Goal: Find contact information: Find contact information

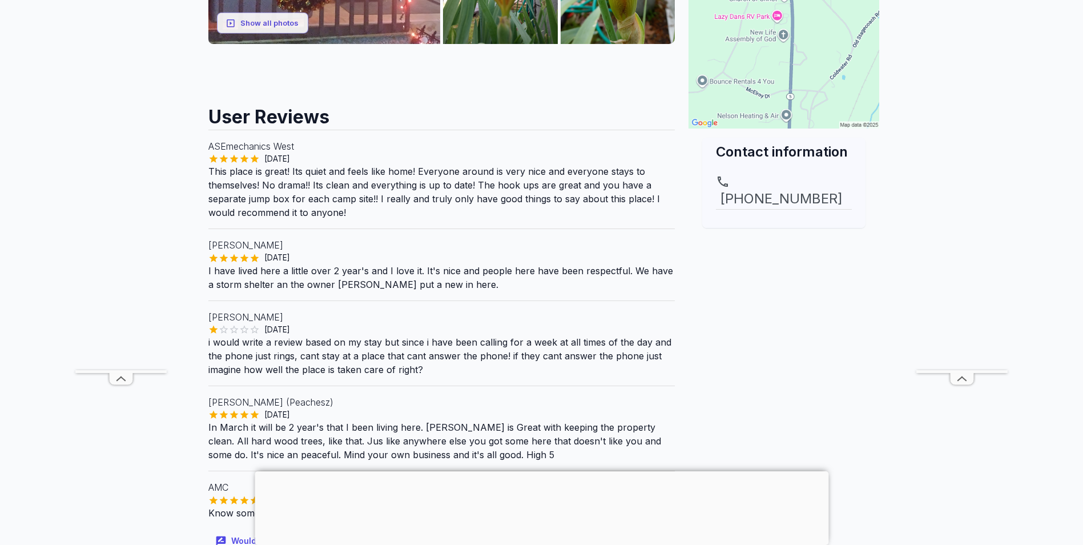
scroll to position [400, 0]
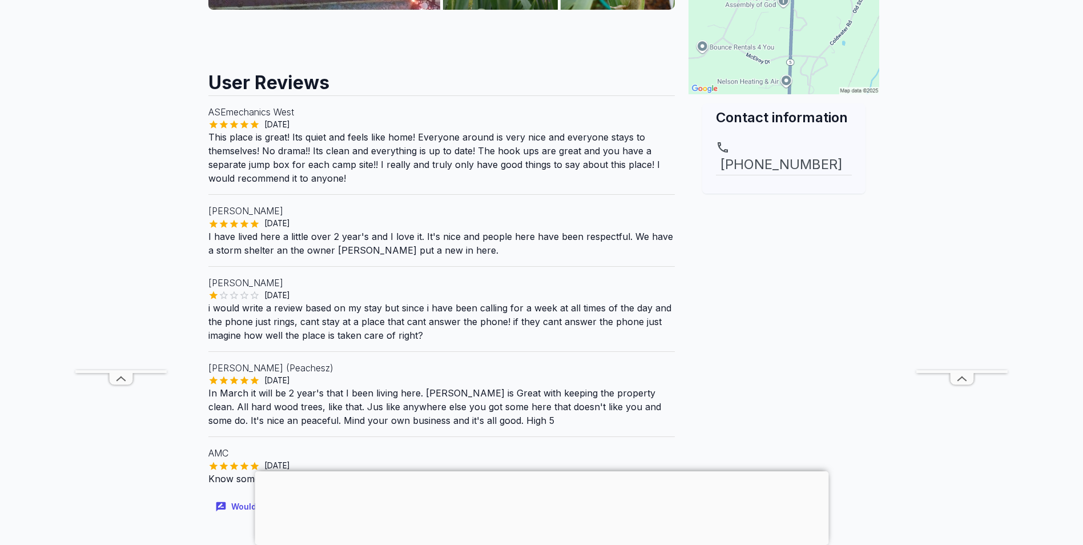
click at [866, 377] on div "Contact this park Contact information [PHONE_NUMBER]" at bounding box center [784, 101] width 200 height 836
click at [83, 453] on main "Are you the owner for this park? Make it a featured listing and be seen in the …" at bounding box center [541, 244] width 1083 height 1193
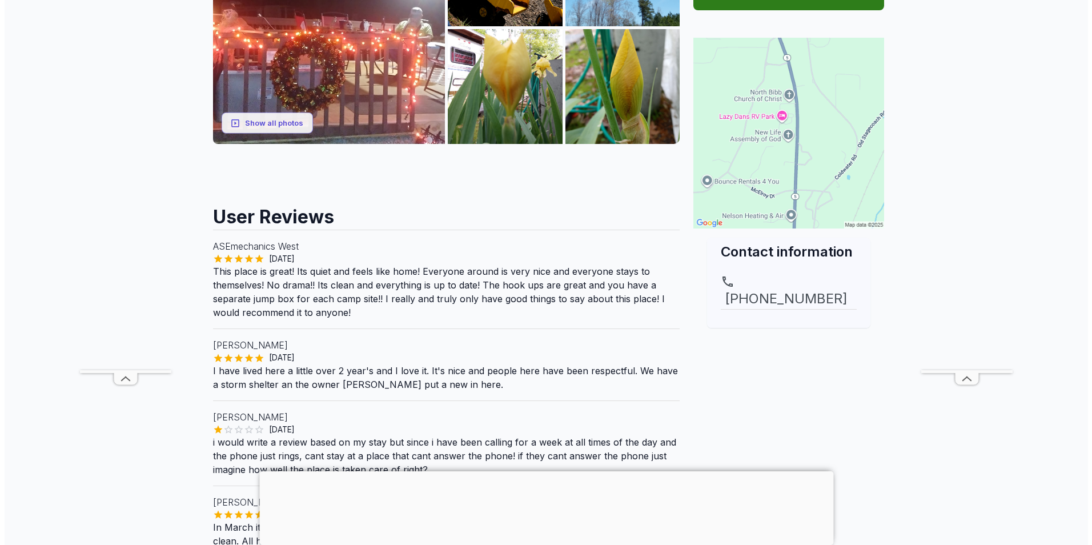
scroll to position [0, 0]
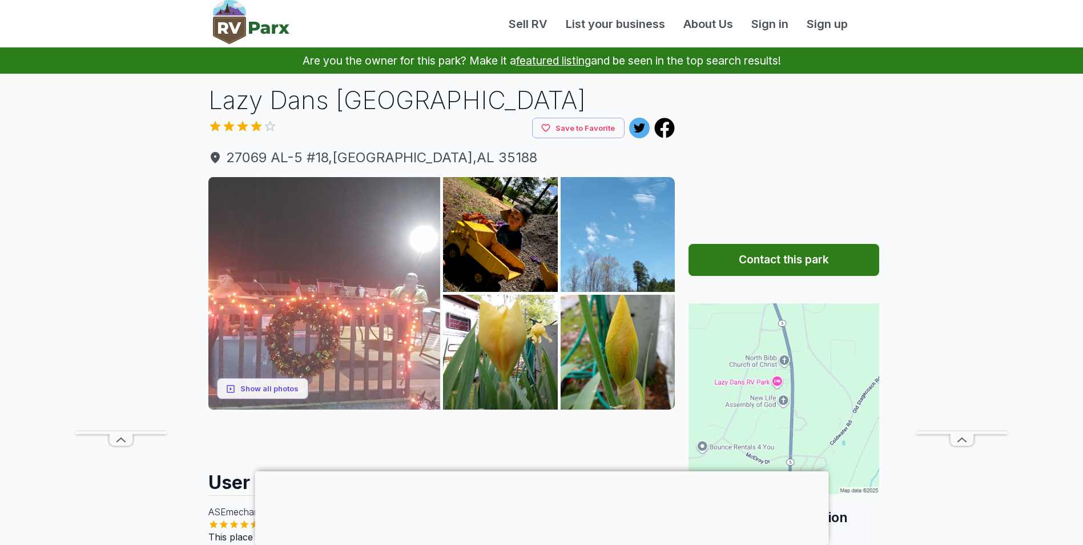
click at [311, 258] on img at bounding box center [324, 293] width 232 height 232
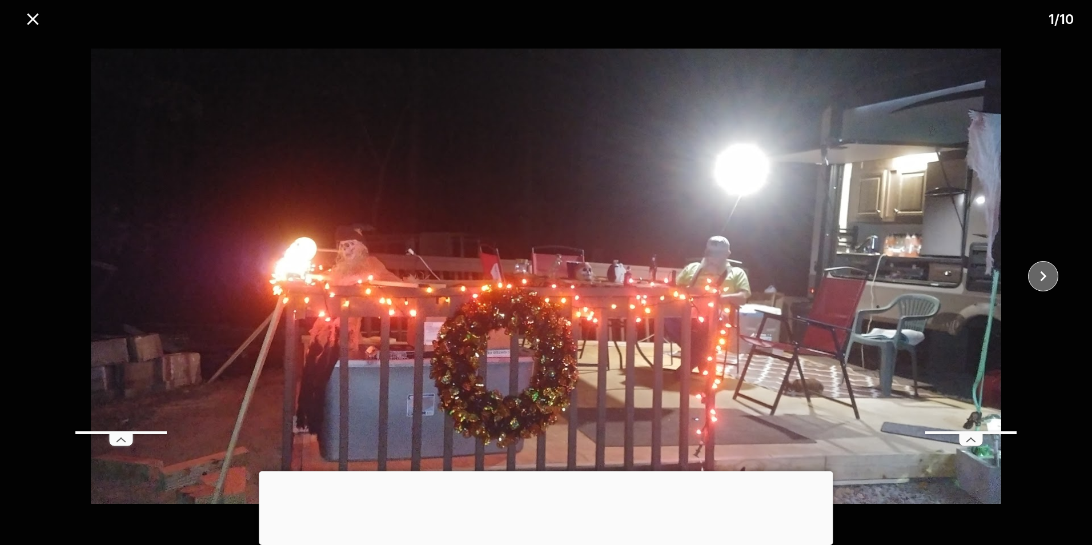
click at [1046, 276] on icon "close" at bounding box center [1043, 276] width 6 height 10
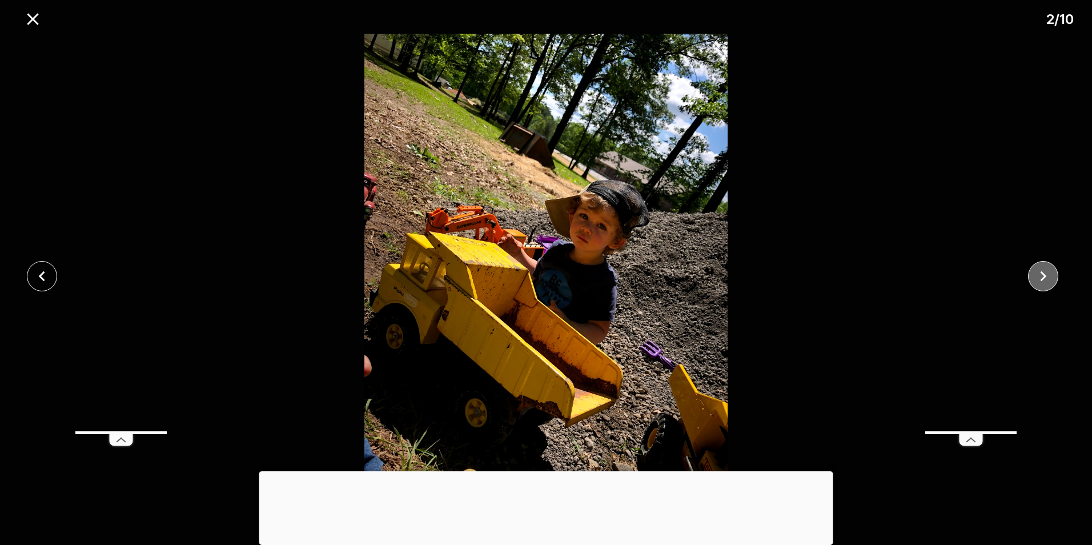
click at [1046, 276] on icon "close" at bounding box center [1043, 276] width 6 height 10
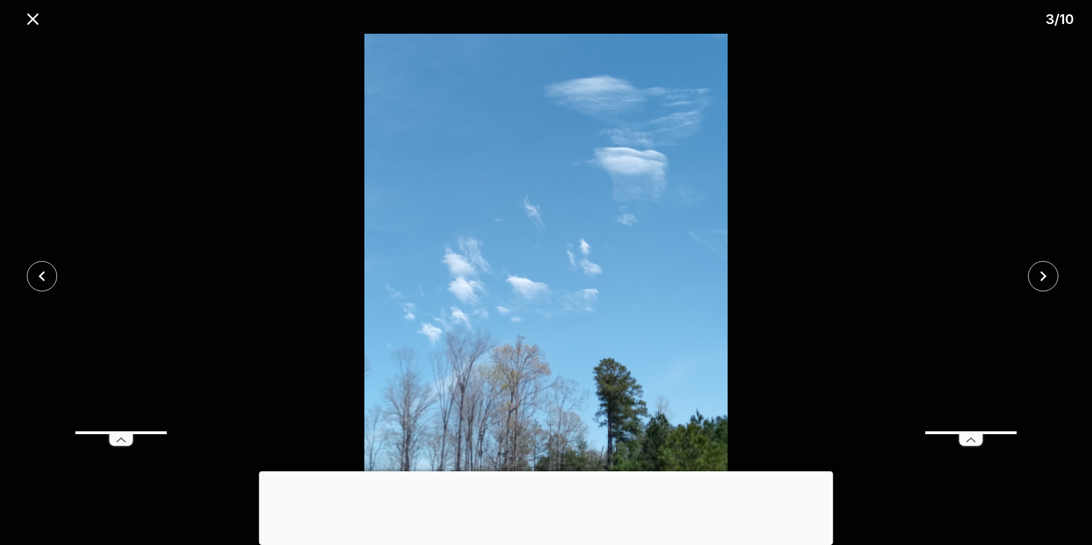
click at [542, 471] on div at bounding box center [546, 471] width 574 height 0
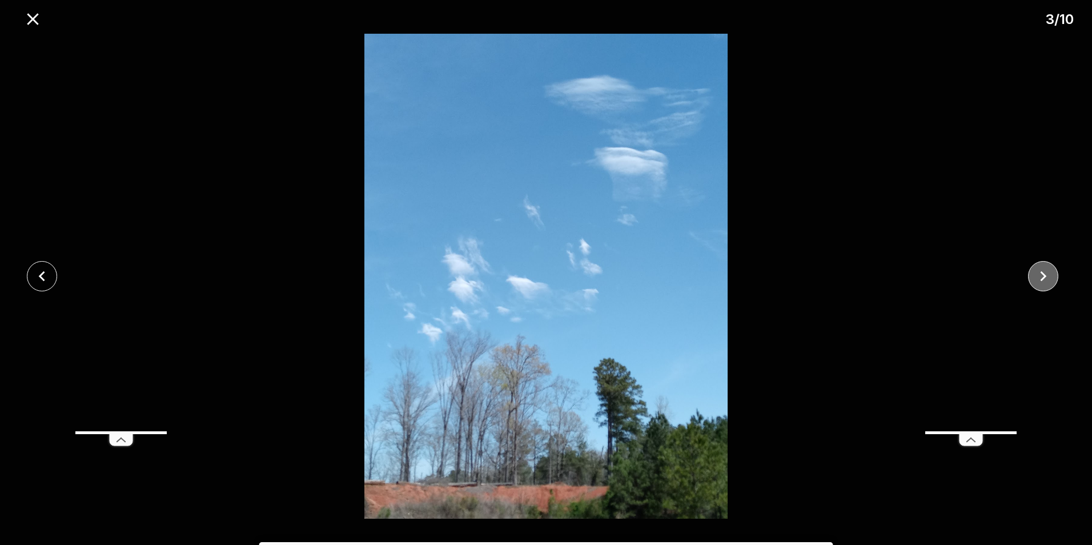
click at [1045, 274] on icon "close" at bounding box center [1043, 276] width 20 height 20
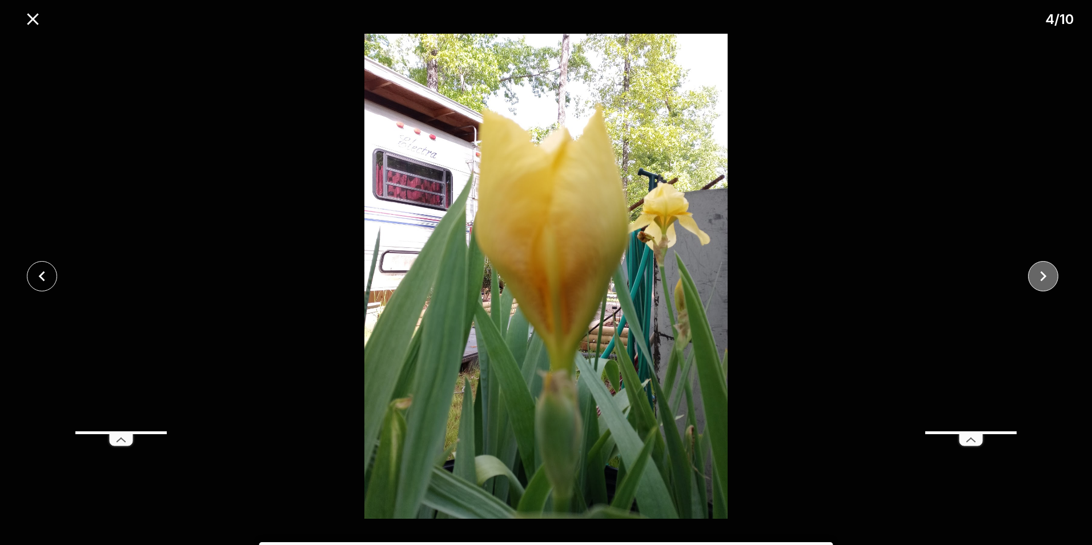
click at [1045, 274] on icon "close" at bounding box center [1043, 276] width 20 height 20
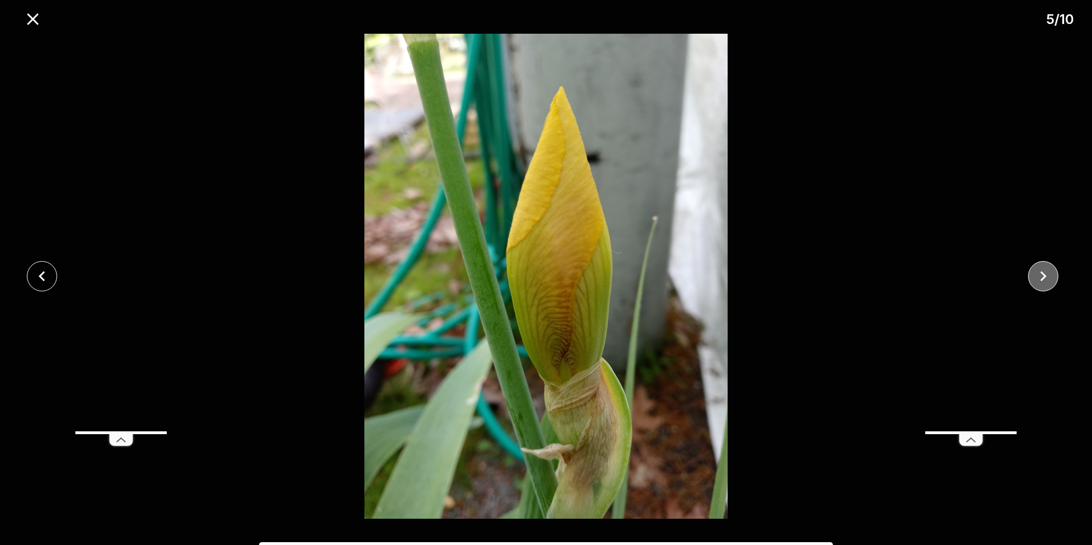
click at [1045, 274] on icon "close" at bounding box center [1043, 276] width 20 height 20
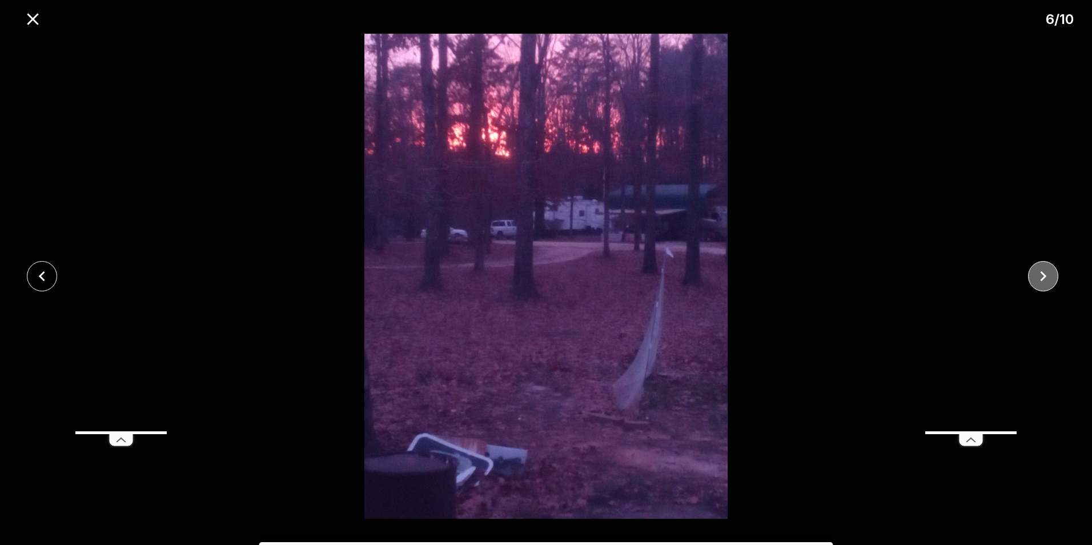
click at [1045, 274] on icon "close" at bounding box center [1043, 276] width 20 height 20
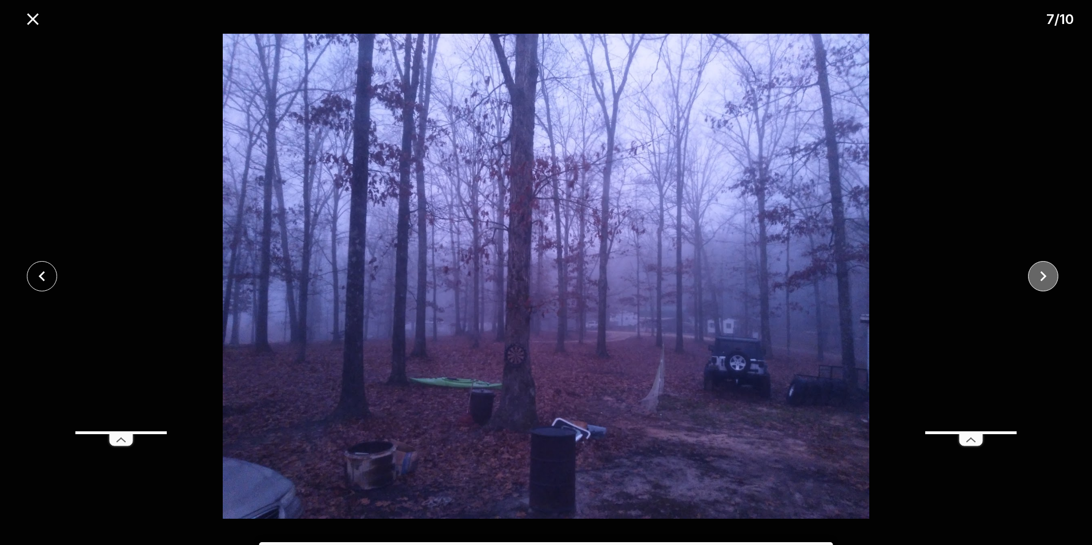
click at [1045, 274] on icon "close" at bounding box center [1043, 276] width 20 height 20
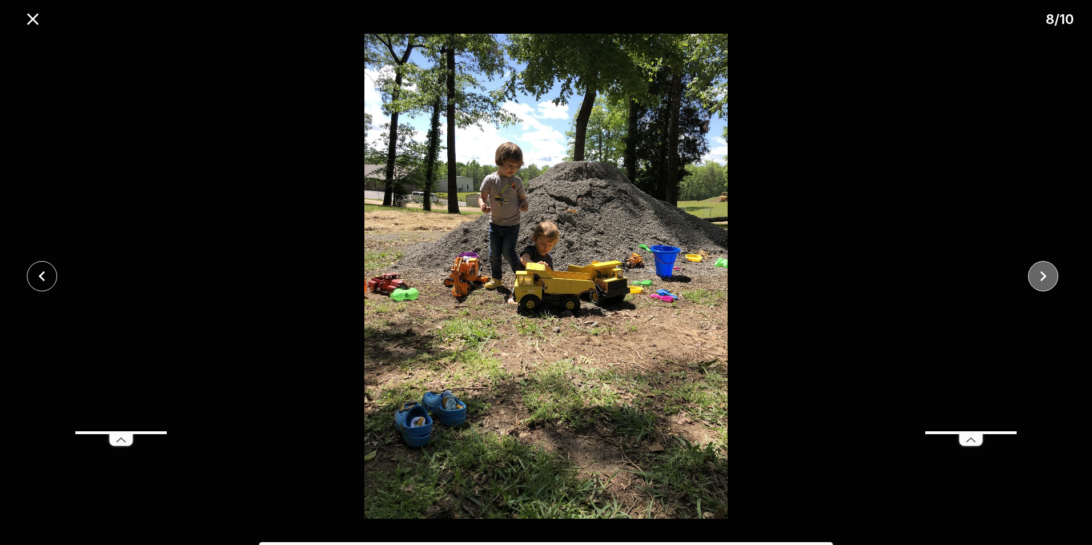
click at [1045, 274] on icon "close" at bounding box center [1043, 276] width 20 height 20
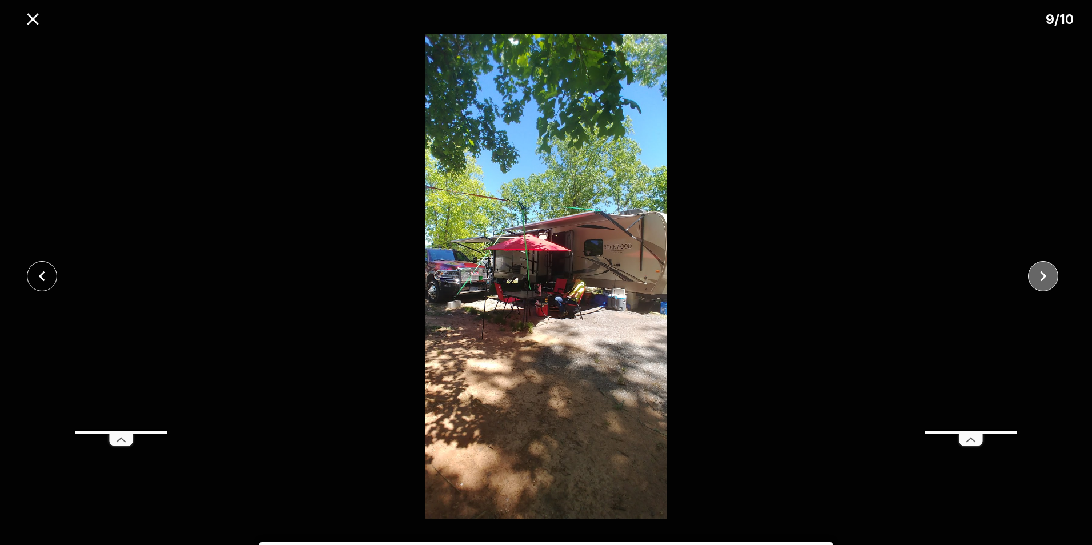
click at [1045, 274] on icon "close" at bounding box center [1043, 276] width 20 height 20
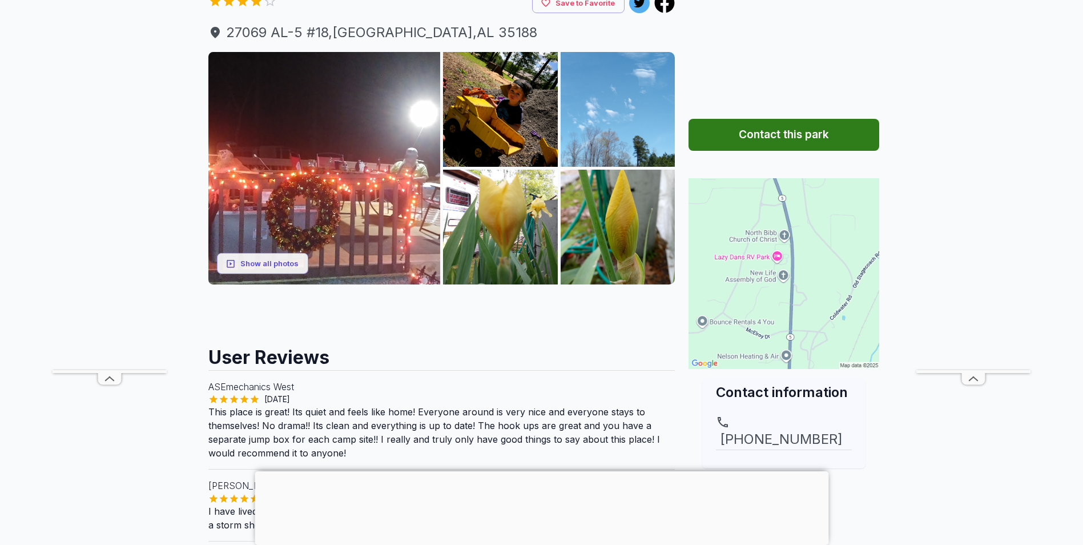
scroll to position [171, 0]
